Goal: Task Accomplishment & Management: Manage account settings

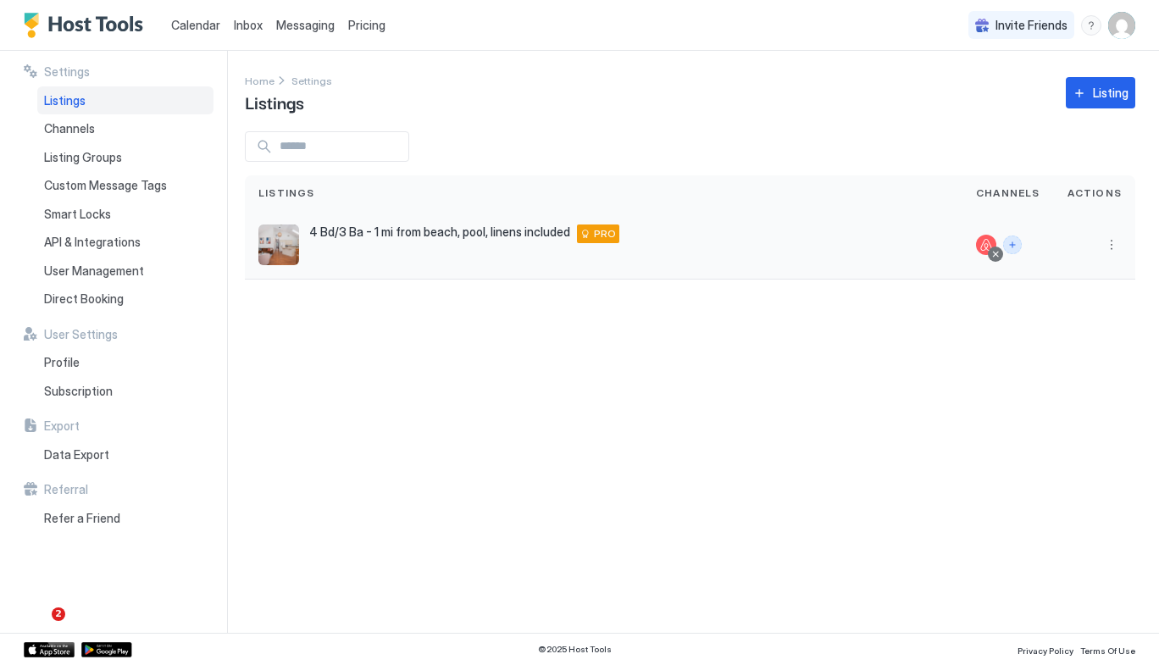
click at [1020, 244] on button "Connect channels" at bounding box center [1012, 245] width 19 height 19
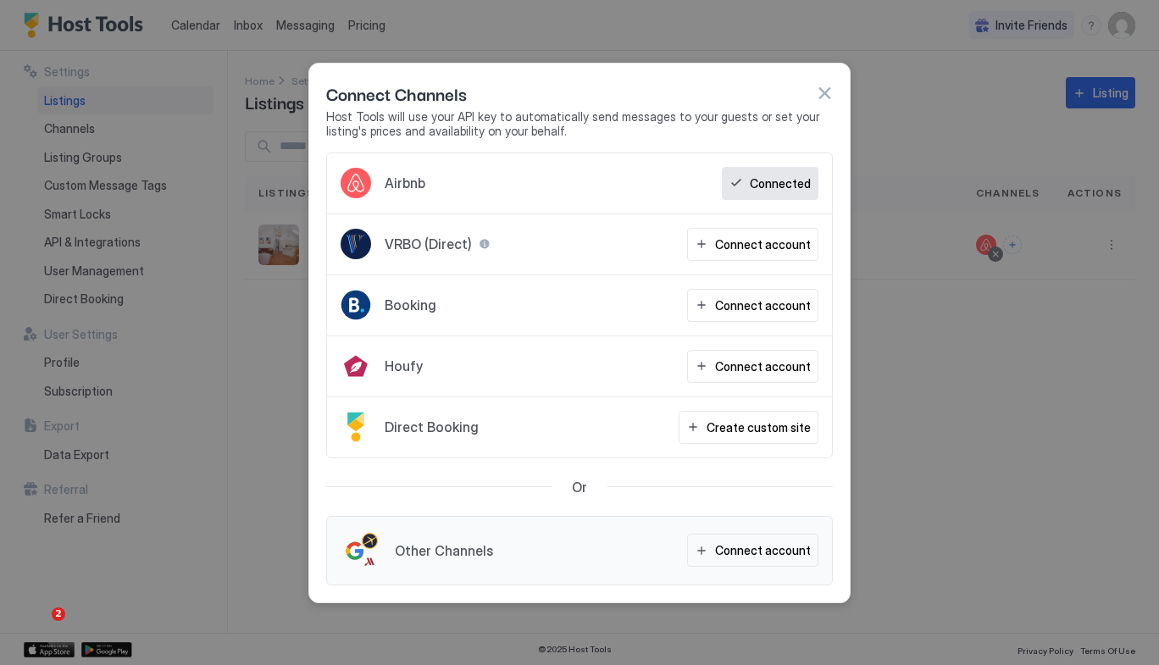
click at [826, 90] on button "button" at bounding box center [824, 93] width 17 height 17
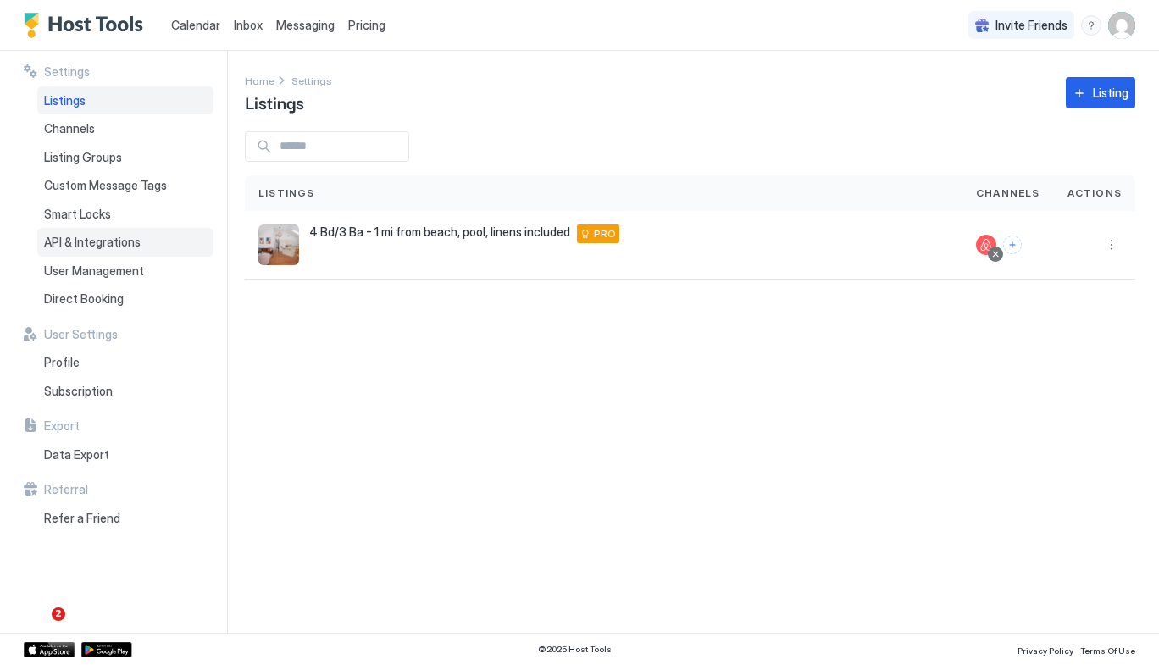
click at [150, 250] on div "API & Integrations" at bounding box center [125, 242] width 176 height 29
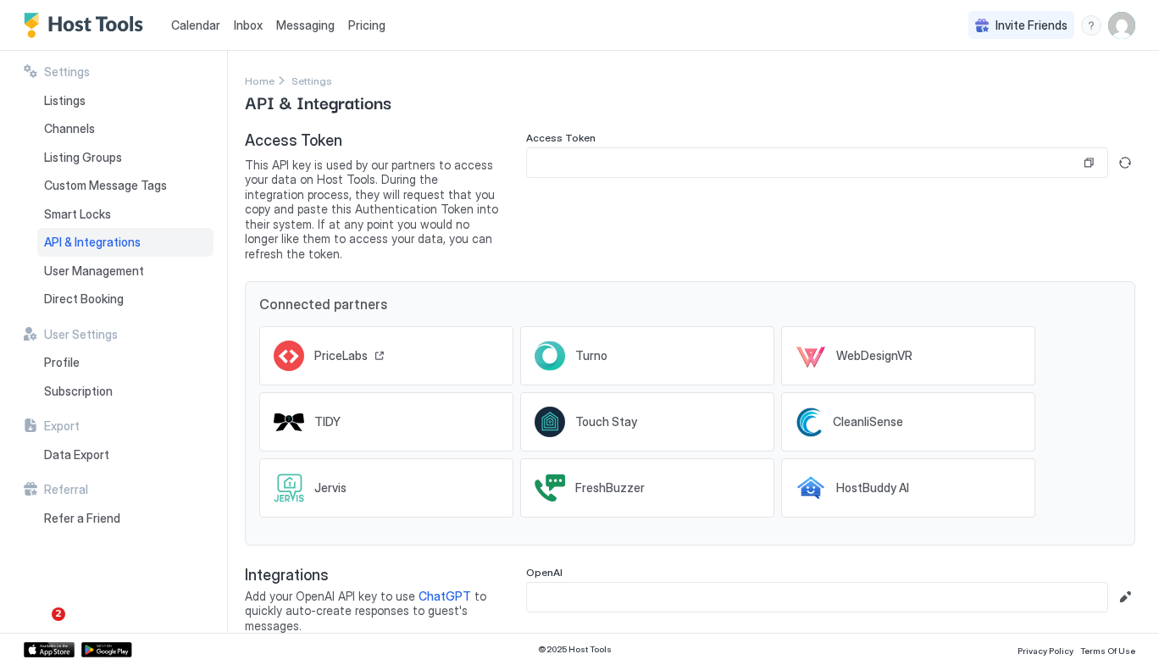
click at [410, 335] on div "PriceLabs" at bounding box center [386, 355] width 254 height 59
click at [610, 152] on input "Input Field" at bounding box center [803, 162] width 553 height 29
click at [1117, 162] on button "Generate new token" at bounding box center [1125, 162] width 20 height 20
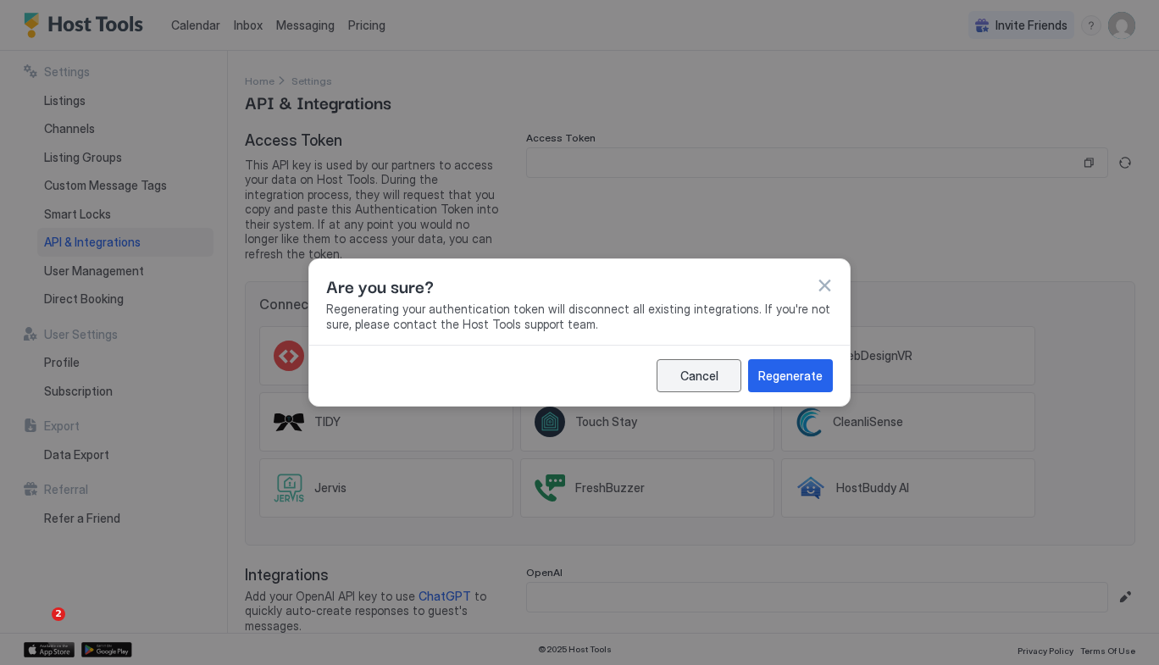
click at [716, 367] on div "Cancel" at bounding box center [699, 376] width 38 height 18
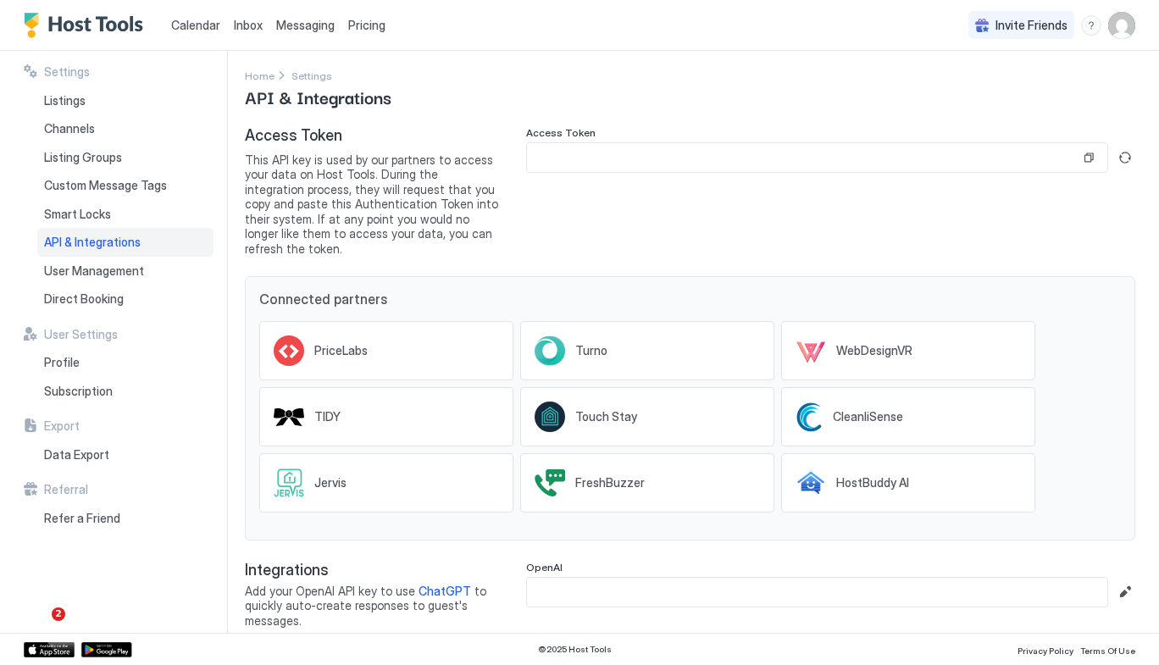
scroll to position [4, 0]
click at [367, 344] on div "PriceLabs" at bounding box center [349, 351] width 70 height 15
